Goal: Task Accomplishment & Management: Complete application form

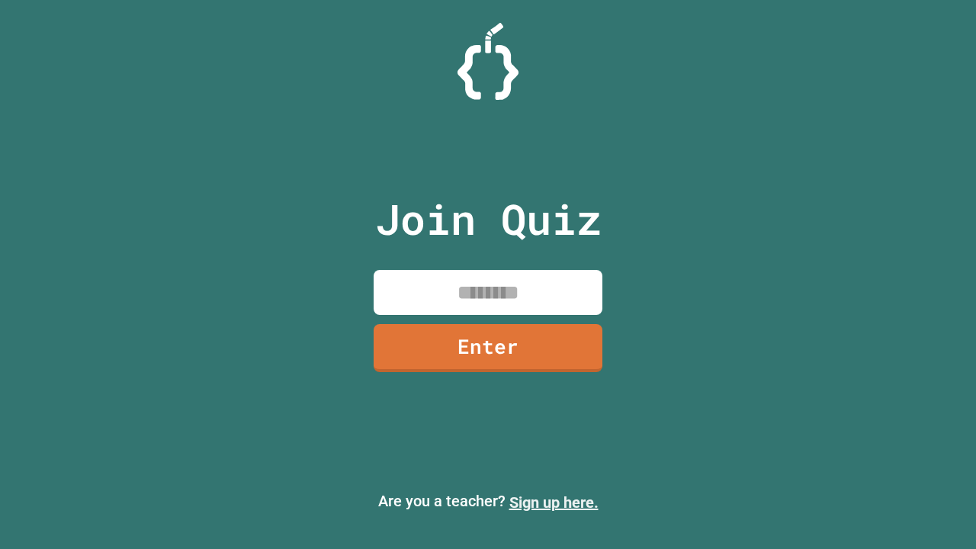
click at [553, 502] on link "Sign up here." at bounding box center [553, 502] width 89 height 18
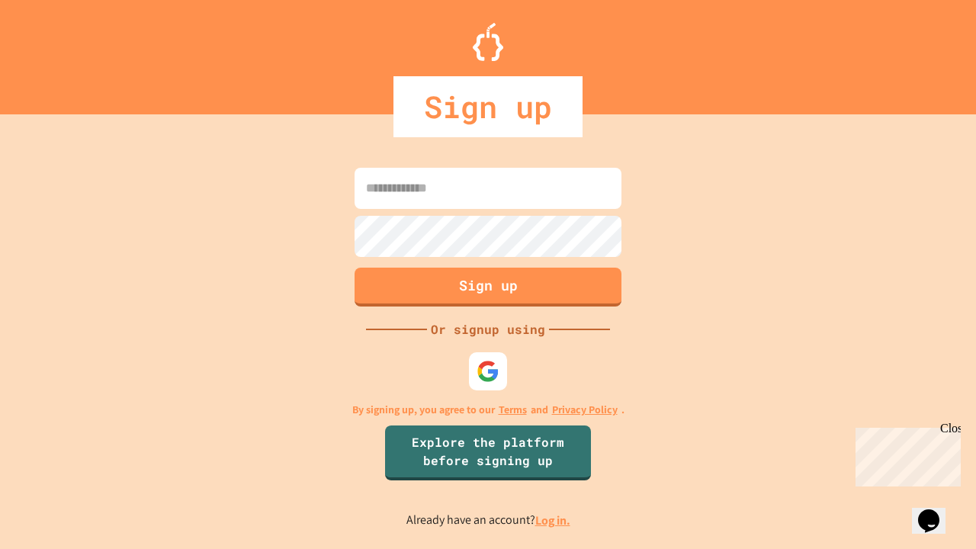
click at [553, 520] on link "Log in." at bounding box center [552, 520] width 35 height 16
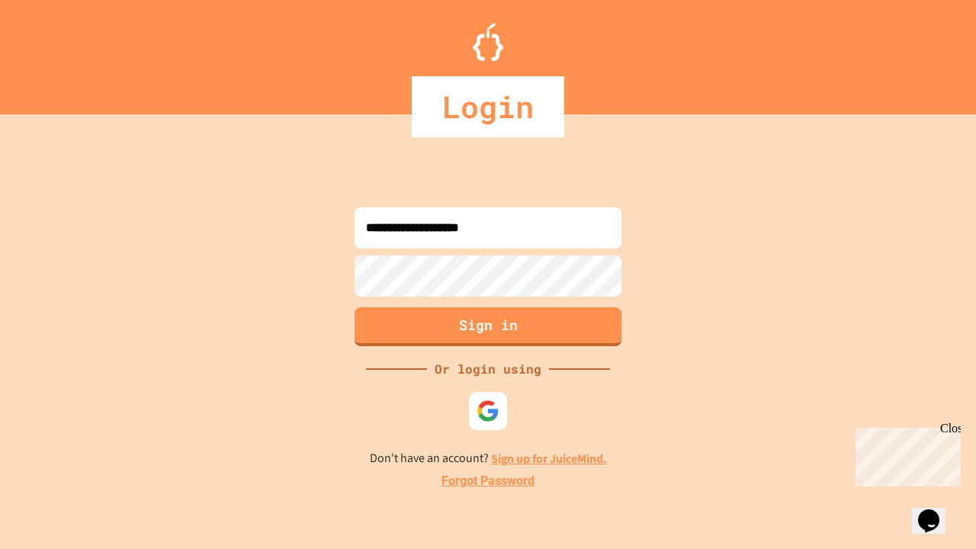
type input "**********"
